Goal: Feedback & Contribution: Submit feedback/report problem

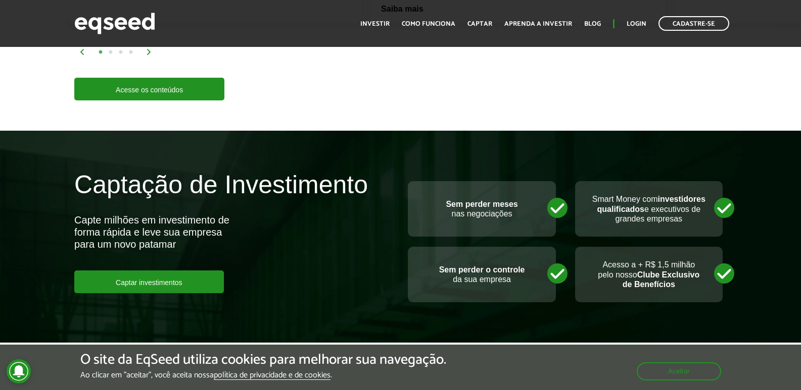
scroll to position [2425, 0]
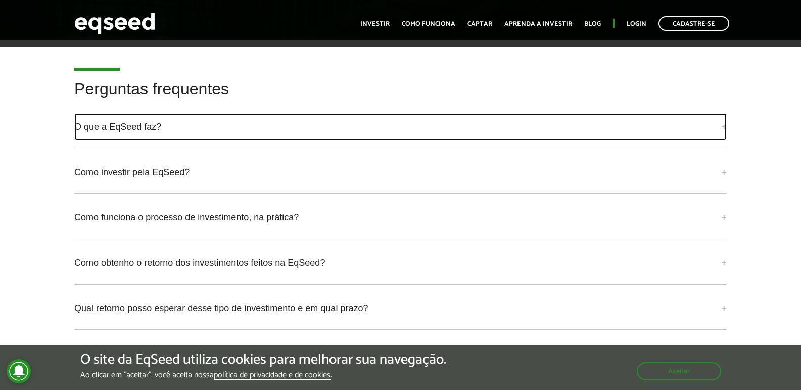
click at [722, 117] on link "O que a EqSeed faz?" at bounding box center [400, 126] width 652 height 27
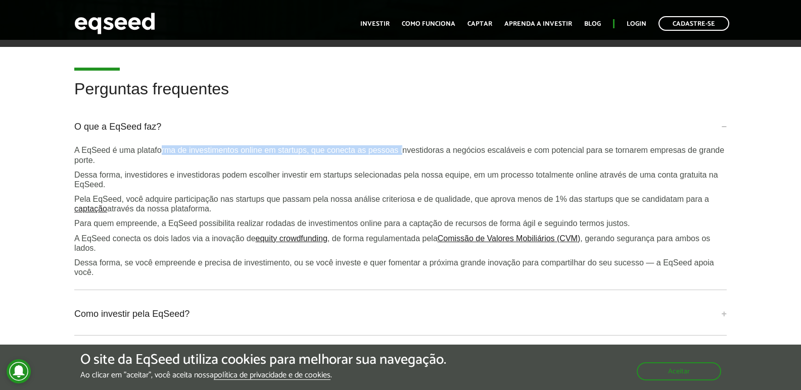
drag, startPoint x: 172, startPoint y: 139, endPoint x: 403, endPoint y: 140, distance: 230.3
click at [403, 145] on p "A EqSeed é uma plataforma de investimentos online em startups, que conecta as p…" at bounding box center [400, 154] width 652 height 19
click at [386, 145] on p "A EqSeed é uma plataforma de investimentos online em startups, que conecta as p…" at bounding box center [400, 154] width 652 height 19
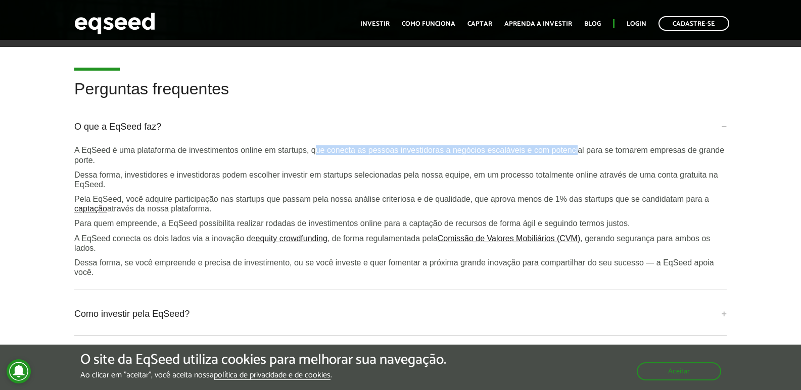
drag, startPoint x: 314, startPoint y: 137, endPoint x: 581, endPoint y: 134, distance: 267.2
click at [581, 145] on p "A EqSeed é uma plataforma de investimentos online em startups, que conecta as p…" at bounding box center [400, 154] width 652 height 19
drag, startPoint x: 518, startPoint y: 133, endPoint x: 613, endPoint y: 133, distance: 95.0
click at [606, 133] on div "O que a EqSeed faz? A EqSeed é uma plataforma de investimentos online em startu…" at bounding box center [400, 201] width 652 height 177
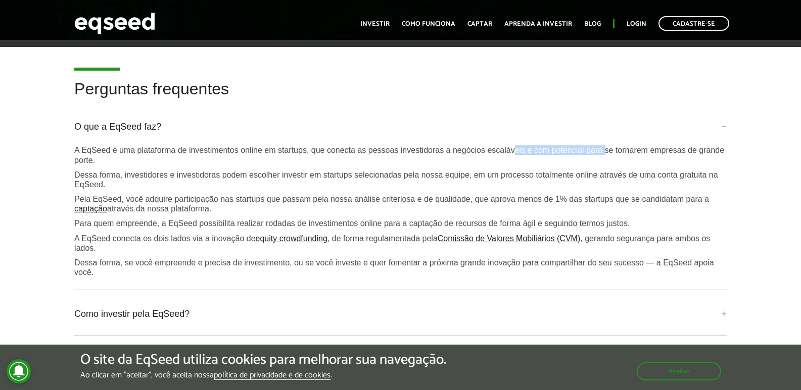
click at [606, 132] on div "O que a EqSeed faz? A EqSeed é uma plataforma de investimentos online em startu…" at bounding box center [400, 201] width 652 height 177
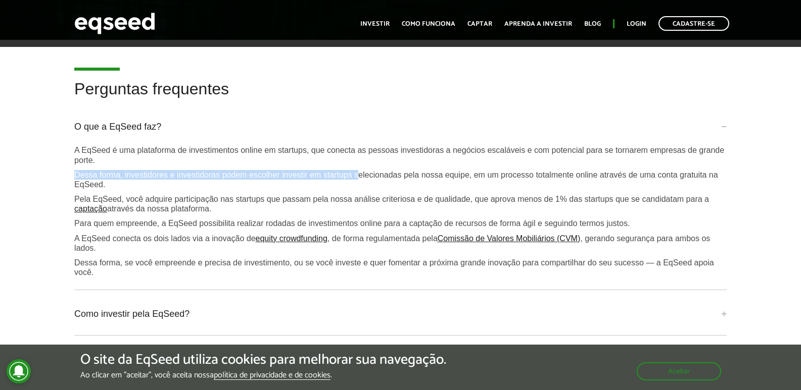
drag, startPoint x: 73, startPoint y: 160, endPoint x: 360, endPoint y: 165, distance: 287.0
click at [360, 165] on div "Perguntas frequentes O que a EqSeed faz? A EqSeed é uma plataforma de investime…" at bounding box center [400, 303] width 667 height 447
click at [360, 170] on p "Dessa forma, investidores e investidoras podem escolher investir em startups se…" at bounding box center [400, 179] width 652 height 19
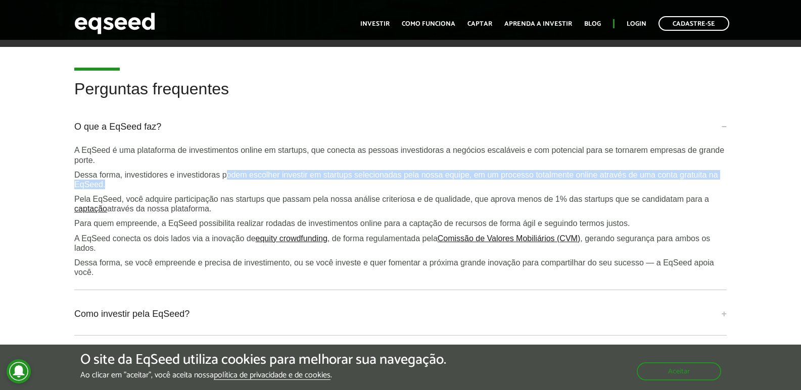
drag, startPoint x: 225, startPoint y: 164, endPoint x: 525, endPoint y: 171, distance: 300.1
click at [525, 171] on p "Dessa forma, investidores e investidoras podem escolher investir em startups se…" at bounding box center [400, 179] width 652 height 19
click at [523, 172] on p "Dessa forma, investidores e investidoras podem escolher investir em startups se…" at bounding box center [400, 179] width 652 height 19
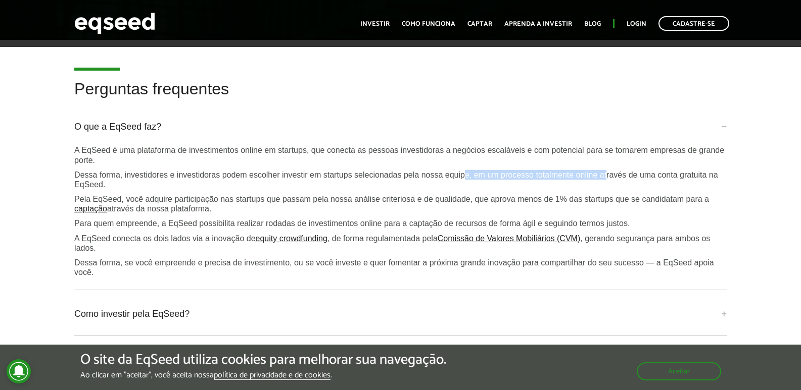
drag, startPoint x: 474, startPoint y: 163, endPoint x: 634, endPoint y: 163, distance: 160.1
click at [628, 170] on p "Dessa forma, investidores e investidoras podem escolher investir em startups se…" at bounding box center [400, 179] width 652 height 19
drag, startPoint x: 634, startPoint y: 163, endPoint x: 572, endPoint y: 163, distance: 61.6
click at [632, 170] on p "Dessa forma, investidores e investidoras podem escolher investir em startups se…" at bounding box center [400, 179] width 652 height 19
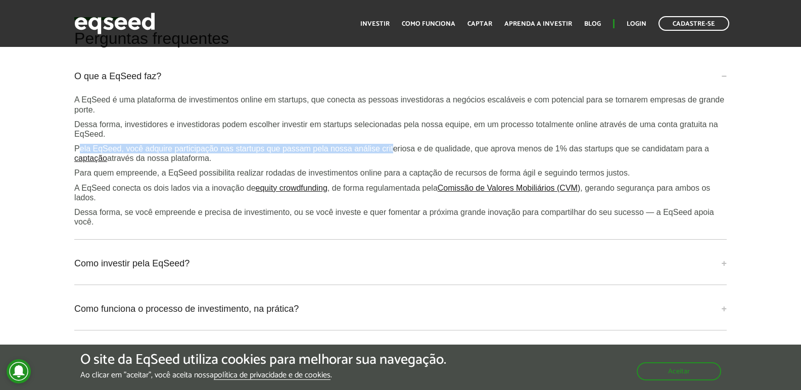
drag, startPoint x: 98, startPoint y: 136, endPoint x: 395, endPoint y: 135, distance: 296.5
click at [395, 144] on p "Pela EqSeed, você adquire participação nas startups que passam pela nossa análi…" at bounding box center [400, 153] width 652 height 19
click at [390, 144] on p "Pela EqSeed, você adquire participação nas startups que passam pela nossa análi…" at bounding box center [400, 153] width 652 height 19
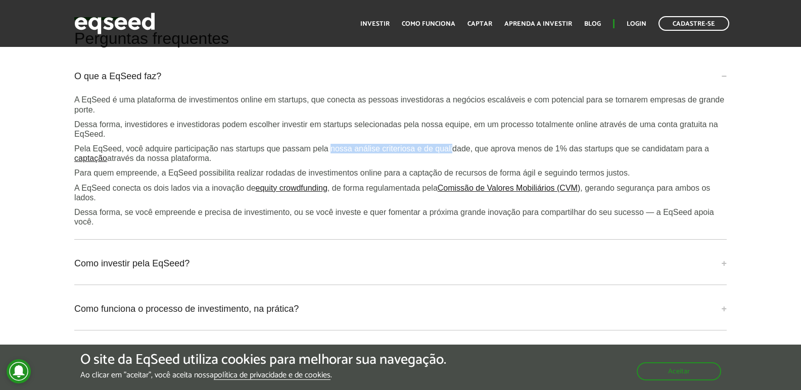
drag, startPoint x: 332, startPoint y: 137, endPoint x: 474, endPoint y: 137, distance: 141.9
click at [472, 144] on p "Pela EqSeed, você adquire participação nas startups que passam pela nossa análi…" at bounding box center [400, 153] width 652 height 19
click at [474, 144] on p "Pela EqSeed, você adquire participação nas startups que passam pela nossa análi…" at bounding box center [400, 153] width 652 height 19
drag, startPoint x: 618, startPoint y: 139, endPoint x: 687, endPoint y: 139, distance: 69.2
click at [673, 144] on p "Pela EqSeed, você adquire participação nas startups que passam pela nossa análi…" at bounding box center [400, 153] width 652 height 19
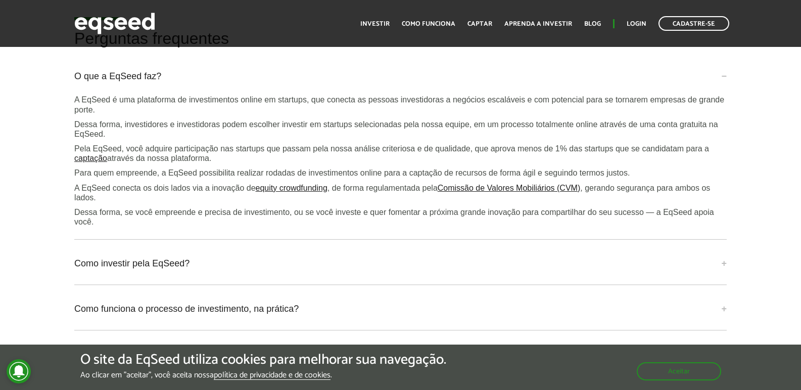
click at [688, 144] on p "Pela EqSeed, você adquire participação nas startups que passam pela nossa análi…" at bounding box center [400, 153] width 652 height 19
drag, startPoint x: 117, startPoint y: 147, endPoint x: 218, endPoint y: 144, distance: 101.6
click at [218, 144] on p "Pela EqSeed, você adquire participação nas startups que passam pela nossa análi…" at bounding box center [400, 153] width 652 height 19
drag, startPoint x: 104, startPoint y: 162, endPoint x: 266, endPoint y: 158, distance: 162.7
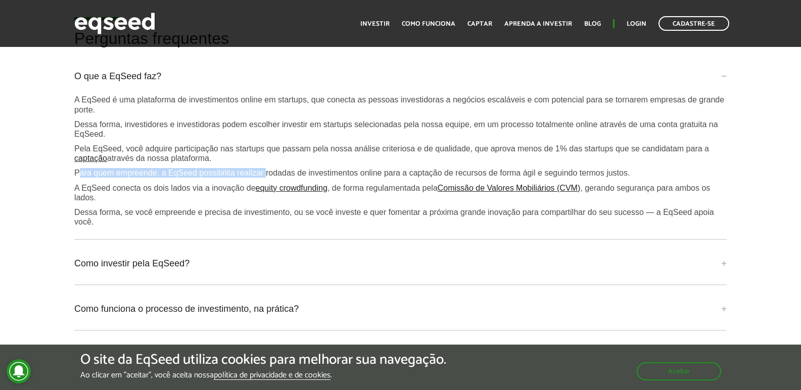
click at [266, 168] on p "Para quem empreende, a EqSeed possibilita realizar rodadas de investimentos onl…" at bounding box center [400, 173] width 652 height 10
drag, startPoint x: 211, startPoint y: 159, endPoint x: 203, endPoint y: 161, distance: 8.2
click at [209, 168] on p "Para quem empreende, a EqSeed possibilita realizar rodadas de investimentos onl…" at bounding box center [400, 173] width 652 height 10
click at [158, 168] on p "Para quem empreende, a EqSeed possibilita realizar rodadas de investimentos onl…" at bounding box center [400, 173] width 652 height 10
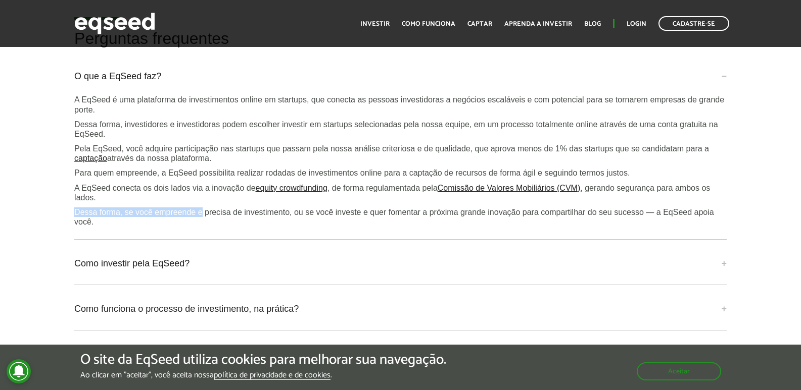
drag, startPoint x: 89, startPoint y: 201, endPoint x: 210, endPoint y: 201, distance: 121.2
click at [210, 208] on p "Dessa forma, se você empreende e precisa de investimento, ou se você investe e …" at bounding box center [400, 217] width 652 height 19
drag, startPoint x: 197, startPoint y: 202, endPoint x: 305, endPoint y: 202, distance: 107.6
click at [305, 208] on p "Dessa forma, se você empreende e precisa de investimento, ou se você investe e …" at bounding box center [400, 217] width 652 height 19
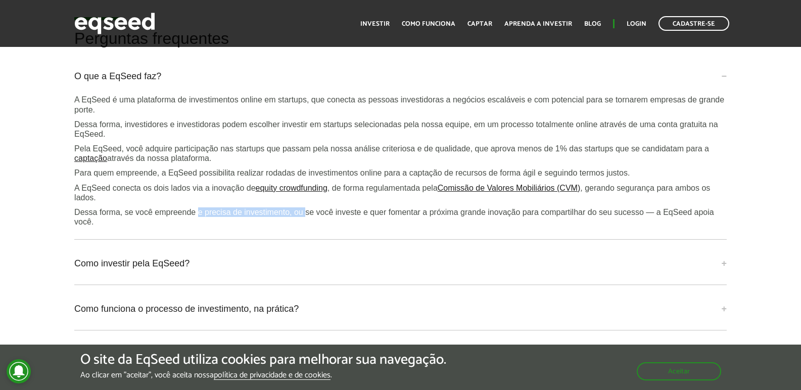
click at [291, 208] on p "Dessa forma, se você empreende e precisa de investimento, ou se você investe e …" at bounding box center [400, 217] width 652 height 19
drag, startPoint x: 289, startPoint y: 204, endPoint x: 453, endPoint y: 204, distance: 163.2
click at [453, 208] on p "Dessa forma, se você empreende e precisa de investimento, ou se você investe e …" at bounding box center [400, 217] width 652 height 19
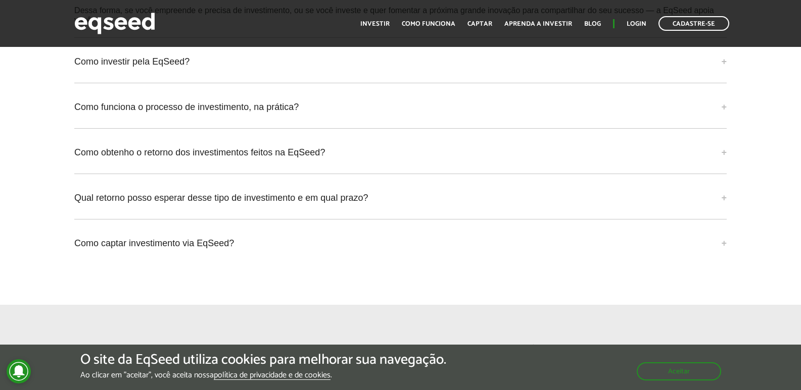
scroll to position [2627, 0]
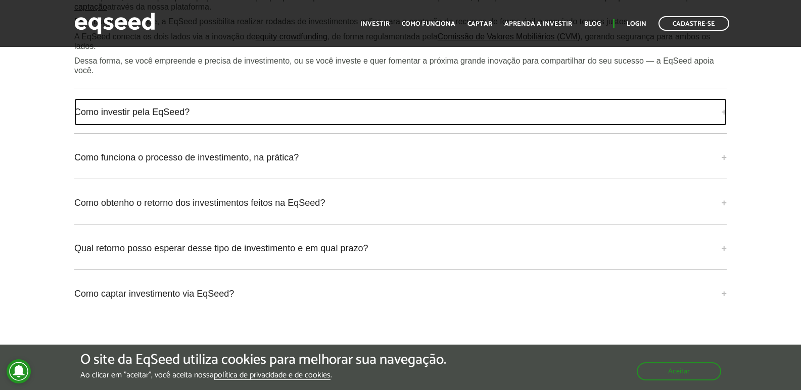
click at [723, 101] on link "Como investir pela EqSeed?" at bounding box center [400, 111] width 652 height 27
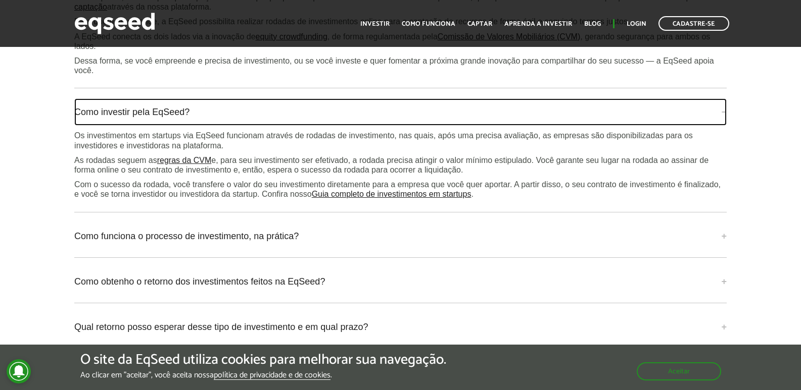
click at [723, 101] on link "Como investir pela EqSeed?" at bounding box center [400, 111] width 652 height 27
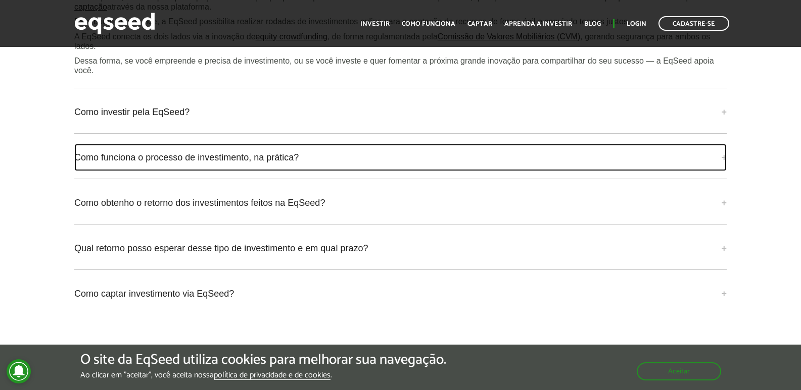
click at [719, 146] on link "Como funciona o processo de investimento, na prática?" at bounding box center [400, 157] width 652 height 27
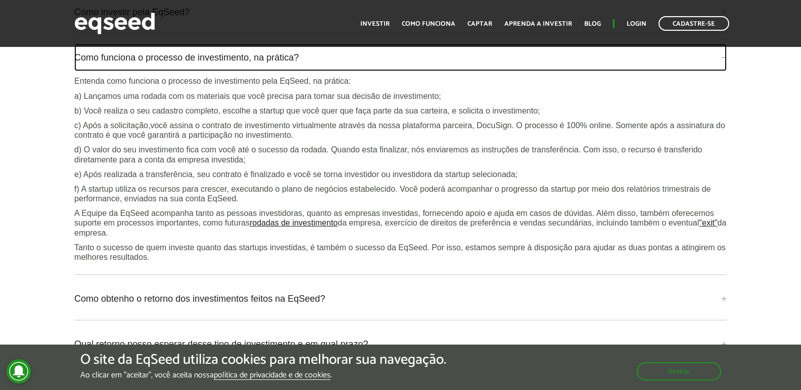
scroll to position [2728, 0]
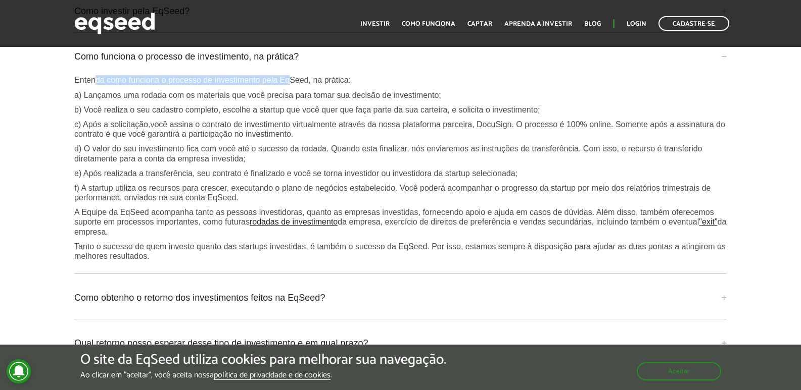
drag, startPoint x: 126, startPoint y: 73, endPoint x: 309, endPoint y: 73, distance: 183.4
click at [307, 75] on p "Entenda como funciona o processo de investimento pela EqSeed, na prática:" at bounding box center [400, 80] width 652 height 10
click at [309, 75] on p "Entenda como funciona o processo de investimento pela EqSeed, na prática:" at bounding box center [400, 80] width 652 height 10
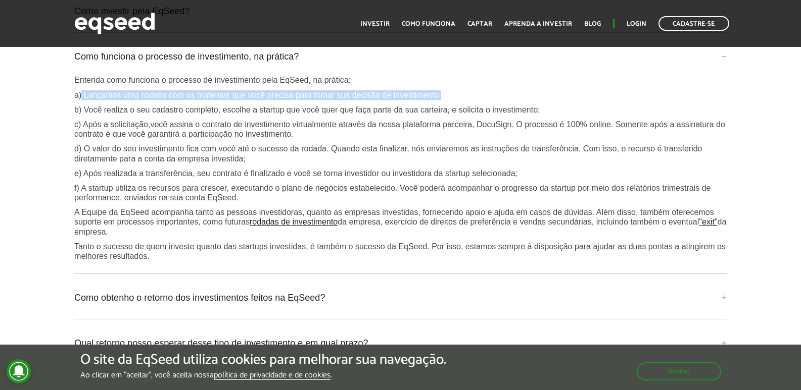
drag, startPoint x: 81, startPoint y: 83, endPoint x: 457, endPoint y: 84, distance: 375.8
click at [457, 90] on p "a) Lançamos uma rodada com os materiais que você precisa para tomar sua decisão…" at bounding box center [400, 95] width 652 height 10
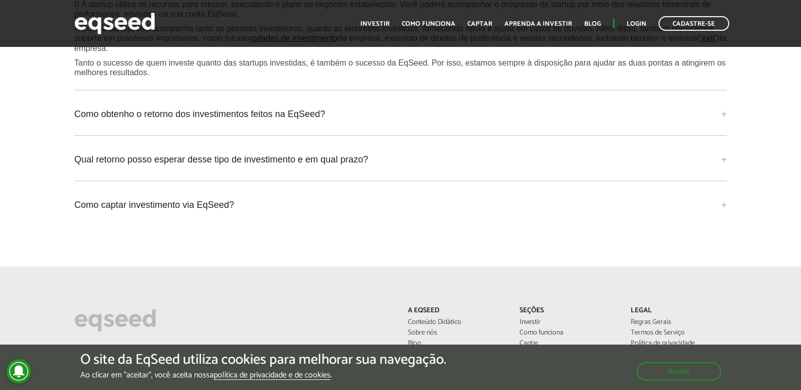
scroll to position [2930, 0]
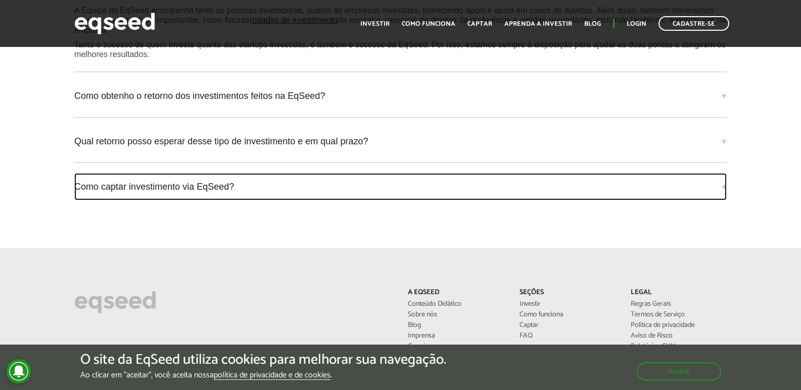
click at [722, 173] on link "Como captar investimento via EqSeed?" at bounding box center [400, 186] width 652 height 27
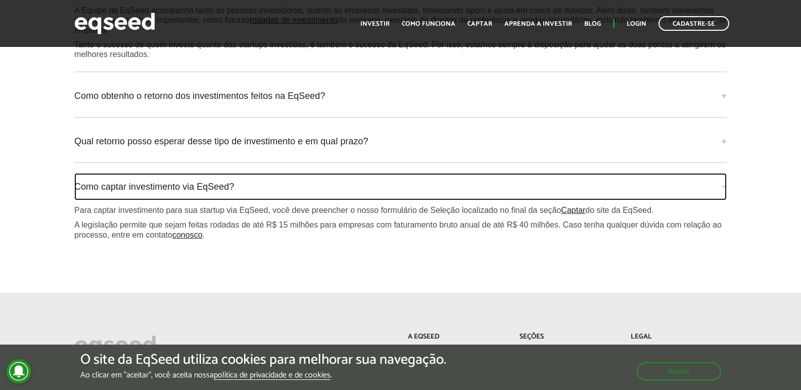
click at [723, 173] on link "Como captar investimento via EqSeed?" at bounding box center [400, 186] width 652 height 27
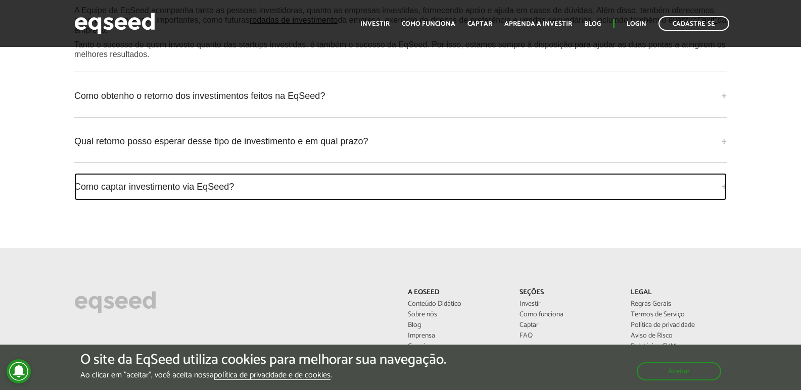
click at [723, 173] on link "Como captar investimento via EqSeed?" at bounding box center [400, 186] width 652 height 27
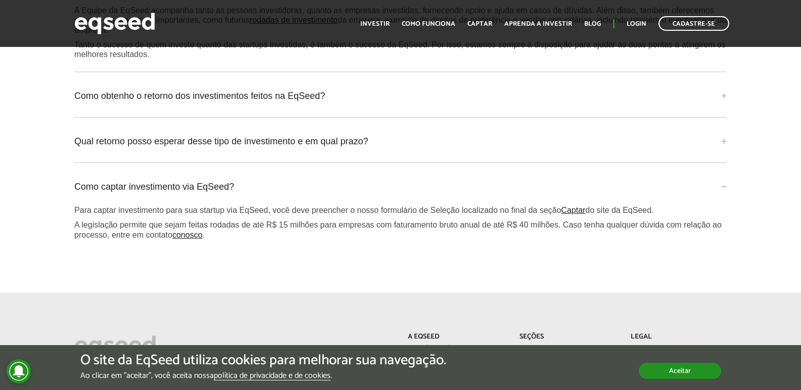
click at [667, 367] on button "Aceitar" at bounding box center [679, 371] width 82 height 16
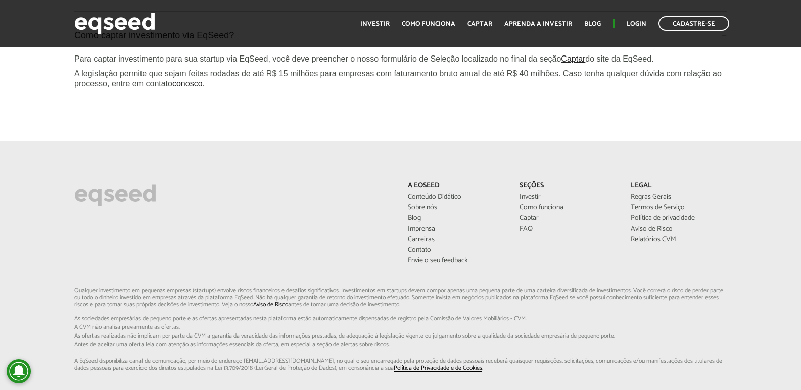
scroll to position [3132, 0]
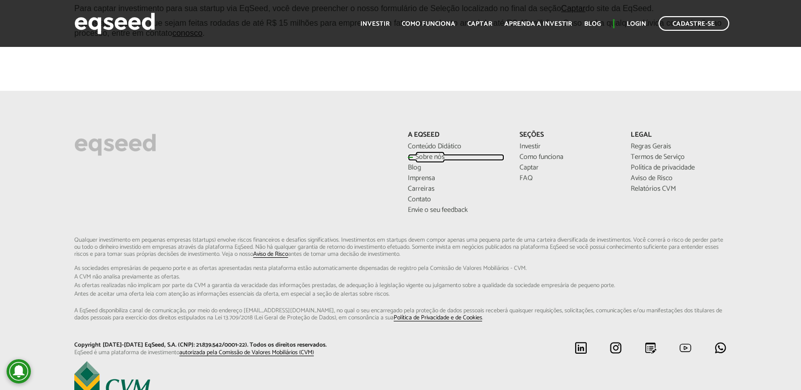
click at [427, 154] on link "Sobre nós" at bounding box center [456, 157] width 96 height 7
click at [420, 196] on link "Contato" at bounding box center [456, 199] width 96 height 7
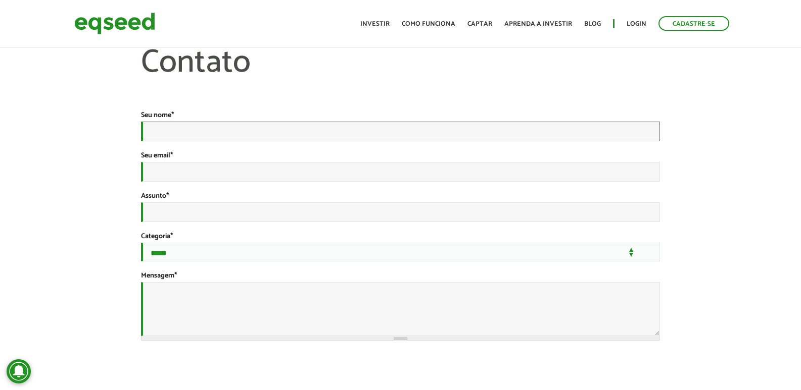
click at [231, 127] on input "Seu nome *" at bounding box center [400, 132] width 519 height 20
type input "**********"
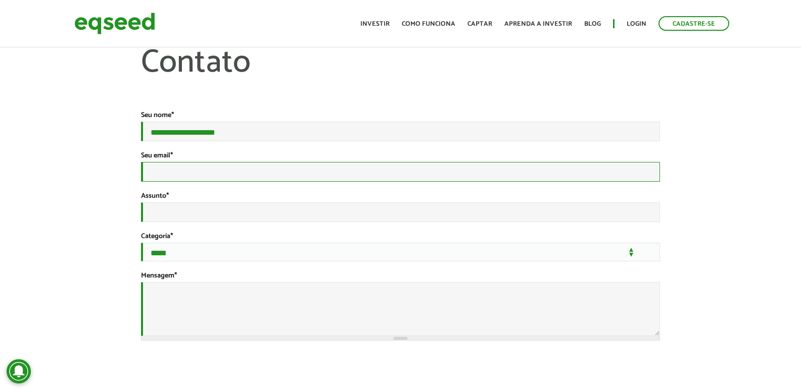
click at [201, 182] on input "Seu email *" at bounding box center [400, 172] width 519 height 20
type input "**********"
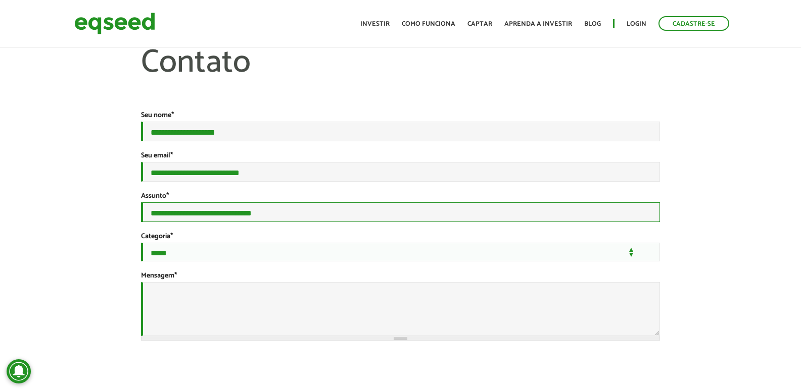
click at [248, 222] on input "**********" at bounding box center [400, 213] width 519 height 20
click at [281, 222] on input "**********" at bounding box center [400, 213] width 519 height 20
type input "**********"
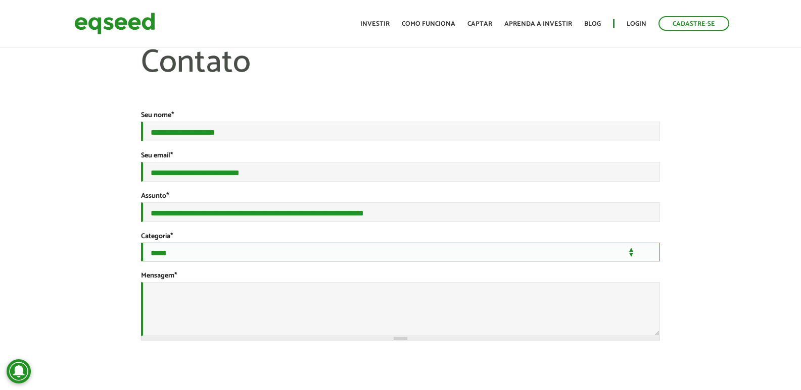
click at [248, 262] on select "**********" at bounding box center [400, 252] width 519 height 19
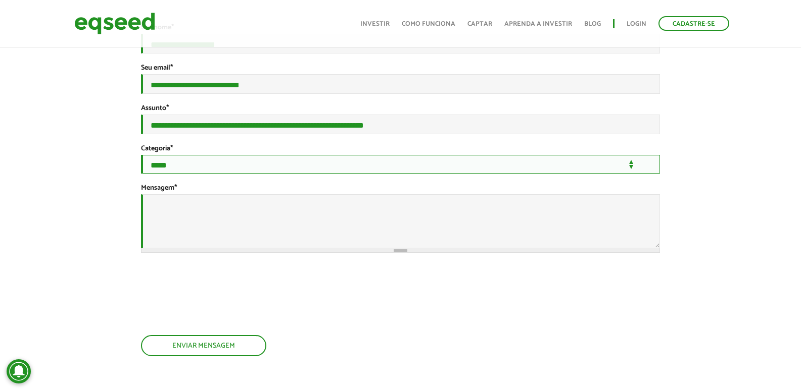
scroll to position [101, 0]
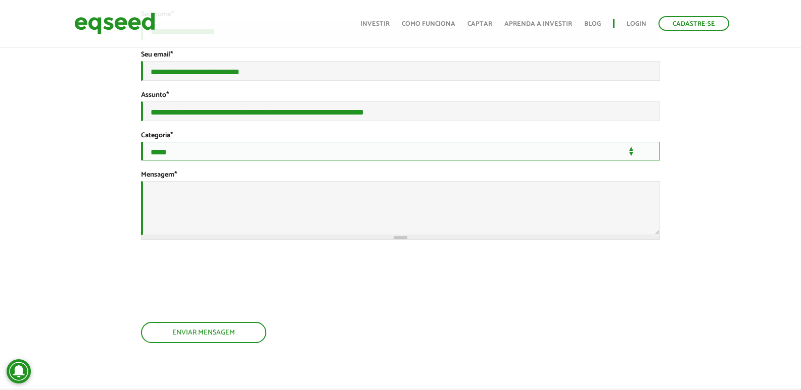
click at [194, 161] on select "**********" at bounding box center [400, 151] width 519 height 19
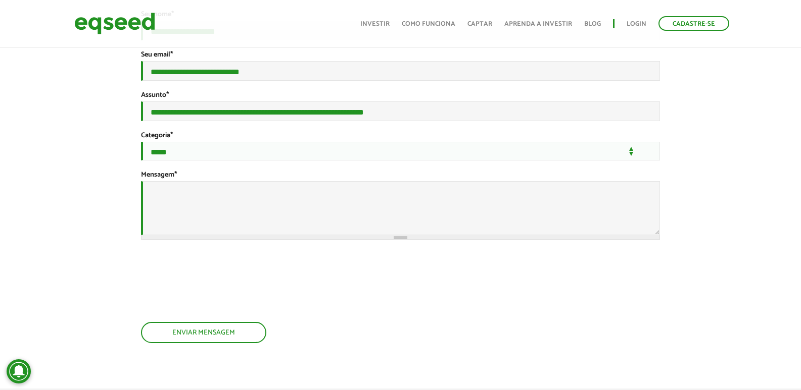
click at [88, 201] on div "**********" at bounding box center [400, 156] width 801 height 424
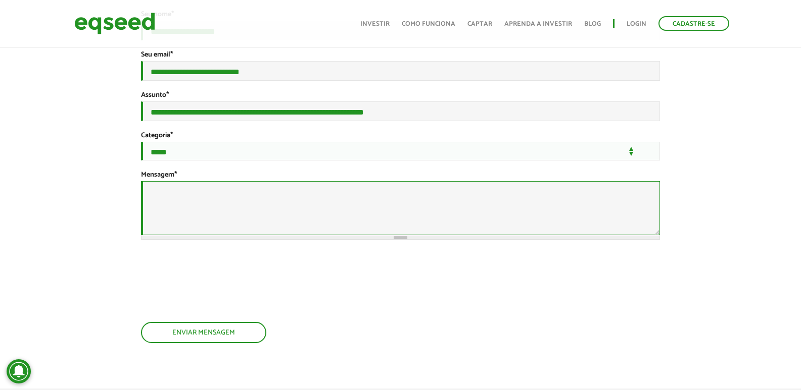
click at [190, 228] on textarea "Mensagem *" at bounding box center [400, 208] width 519 height 54
click at [314, 223] on textarea "Mensagem *" at bounding box center [400, 208] width 519 height 54
paste textarea "**********"
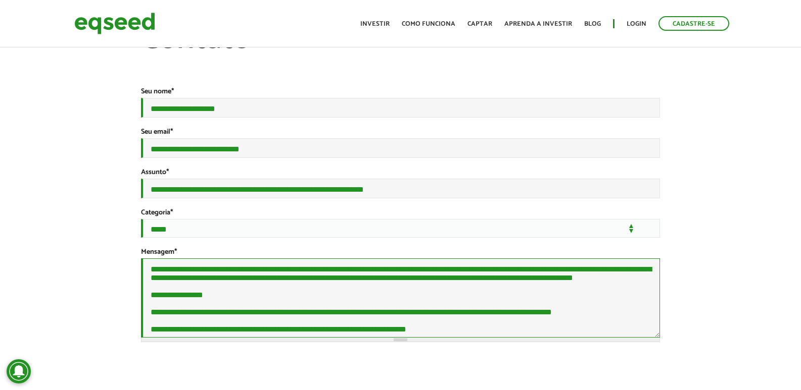
scroll to position [0, 0]
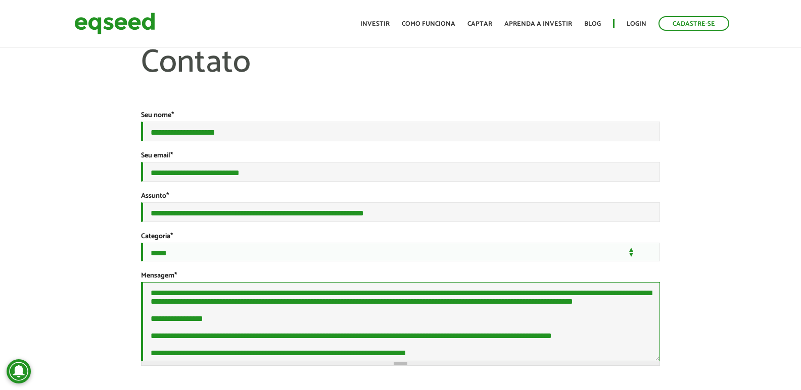
click at [153, 315] on textarea "**********" at bounding box center [400, 321] width 519 height 79
click at [358, 331] on textarea "**********" at bounding box center [400, 321] width 519 height 79
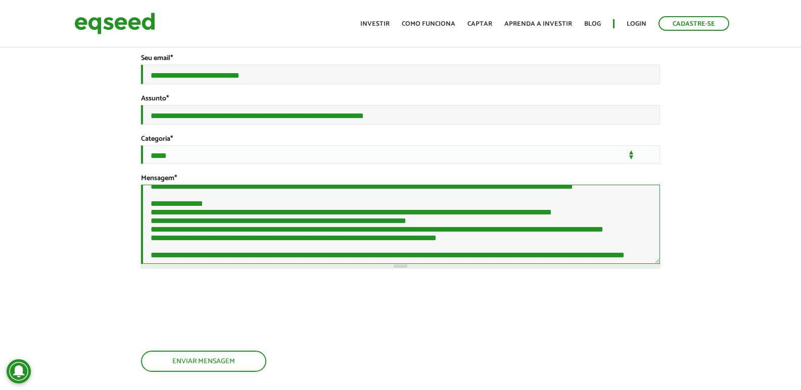
scroll to position [253, 0]
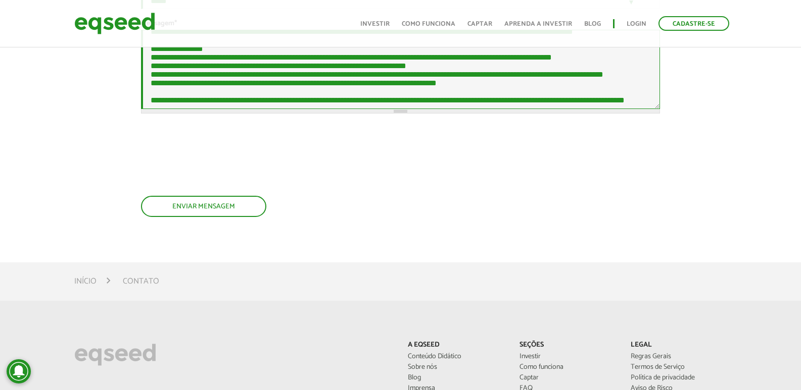
type textarea "**********"
click at [204, 237] on section "**********" at bounding box center [400, 50] width 519 height 382
click at [197, 215] on button "Enviar mensagem" at bounding box center [202, 205] width 123 height 19
